Goal: Task Accomplishment & Management: Manage account settings

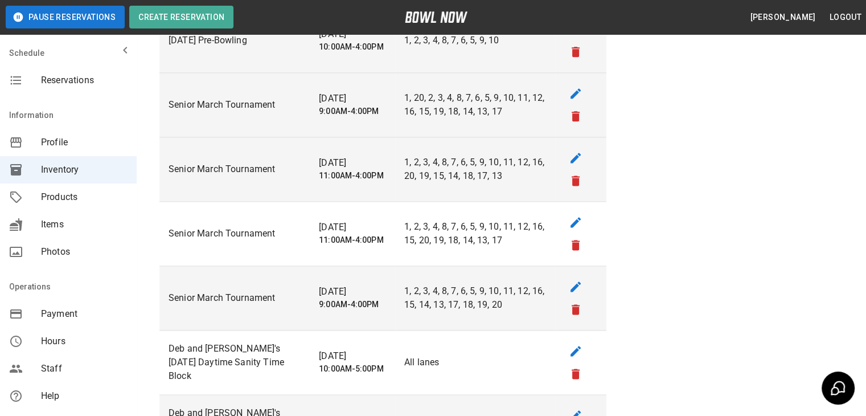
scroll to position [1639, 0]
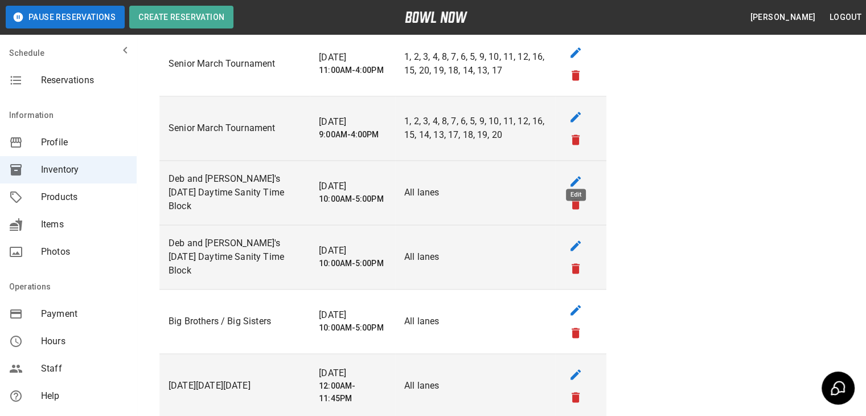
click at [581, 174] on icon "edit" at bounding box center [576, 181] width 14 height 14
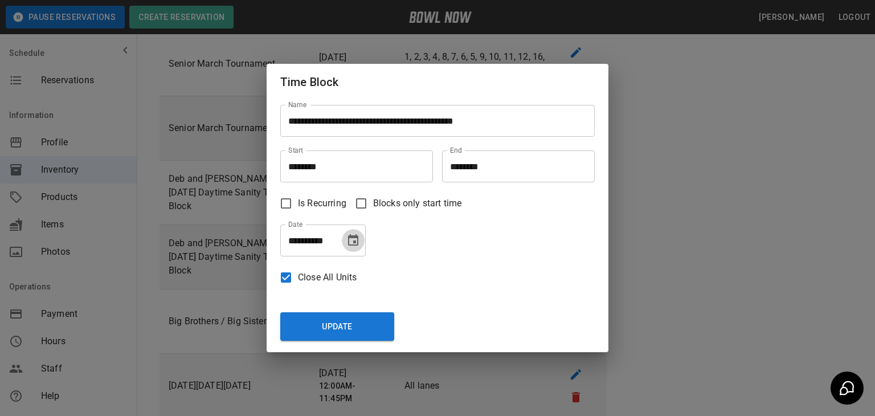
click at [358, 241] on icon "Choose date, selected date is Sep 20, 2025" at bounding box center [353, 240] width 14 height 14
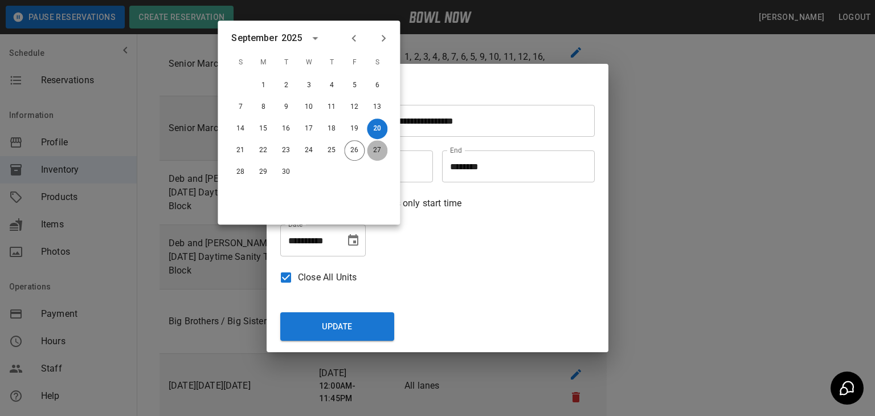
click at [375, 154] on button "27" at bounding box center [377, 150] width 20 height 20
type input "**********"
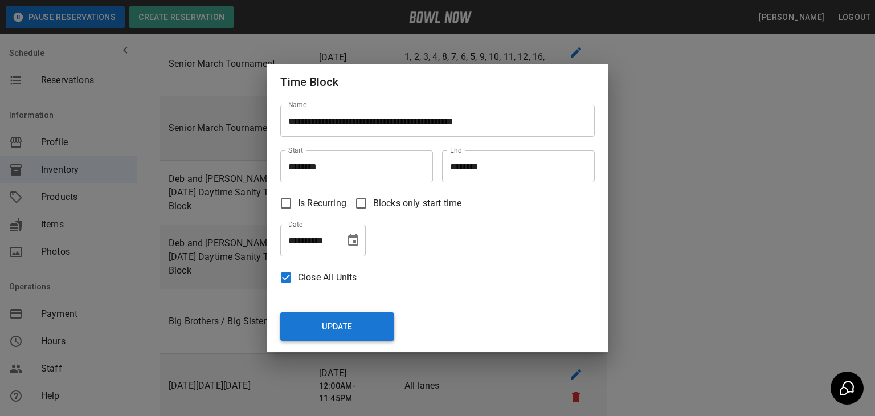
click at [359, 326] on button "Update" at bounding box center [337, 326] width 114 height 28
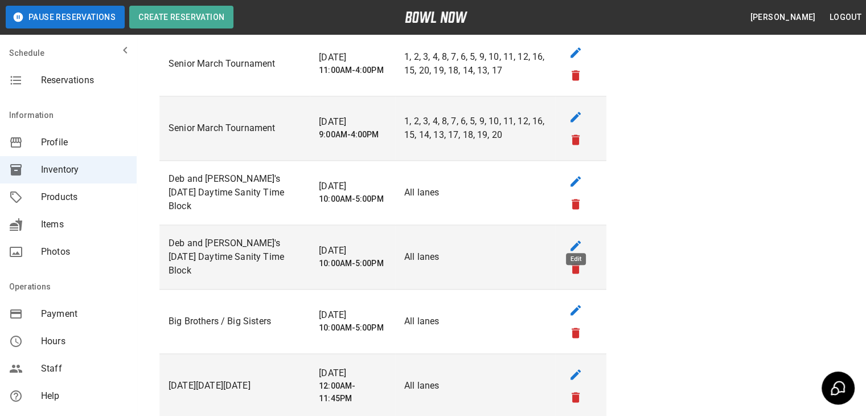
click at [576, 239] on icon "edit" at bounding box center [576, 246] width 14 height 14
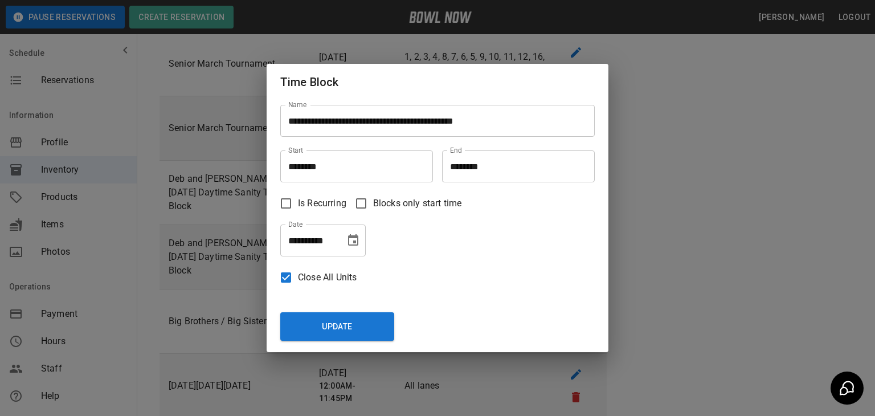
click at [354, 244] on icon "Choose date, selected date is Sep 21, 2025" at bounding box center [353, 239] width 10 height 11
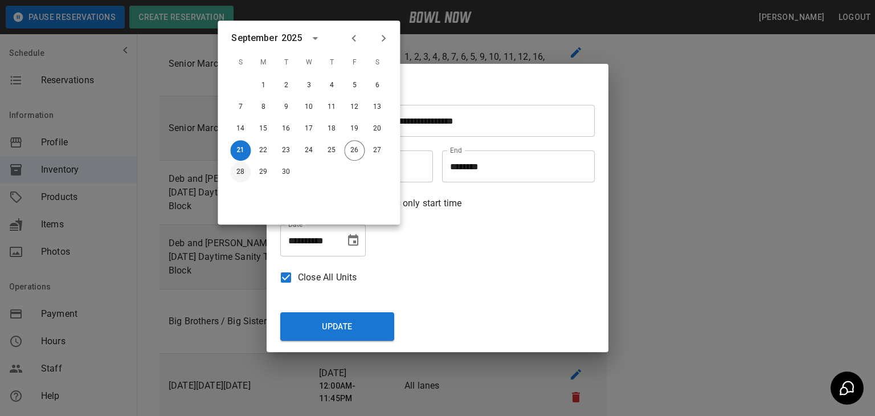
click at [239, 171] on button "28" at bounding box center [240, 172] width 20 height 20
type input "**********"
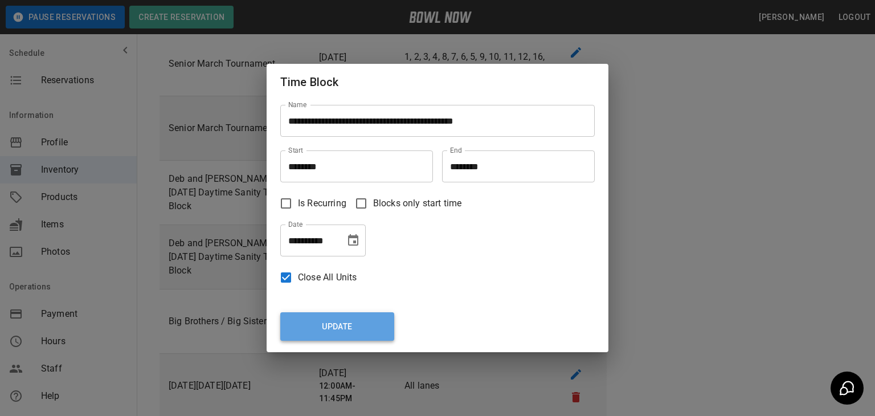
click at [346, 334] on button "Update" at bounding box center [337, 326] width 114 height 28
